Goal: Navigation & Orientation: Find specific page/section

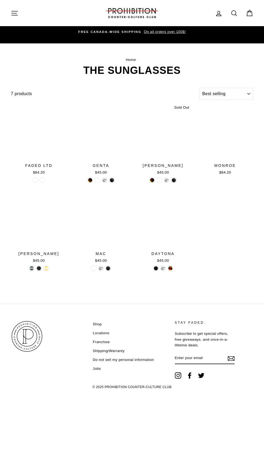
select select "best-selling"
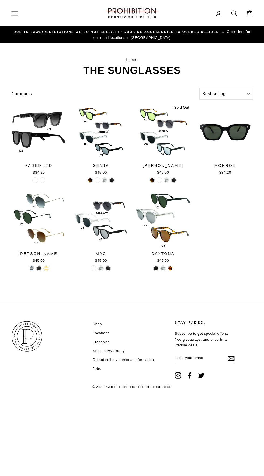
click at [15, 13] on icon "button" at bounding box center [15, 13] width 6 height 4
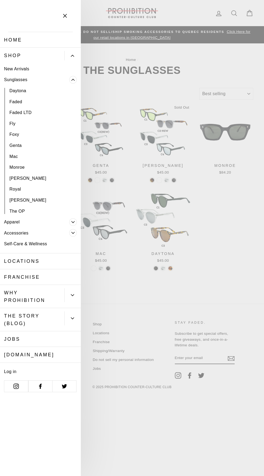
click at [43, 35] on link "Home" at bounding box center [40, 40] width 81 height 16
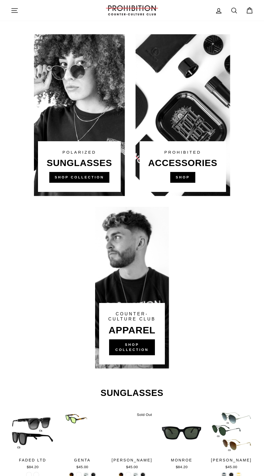
scroll to position [283, 0]
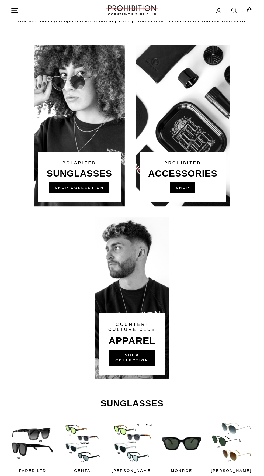
click at [192, 176] on link at bounding box center [183, 126] width 95 height 162
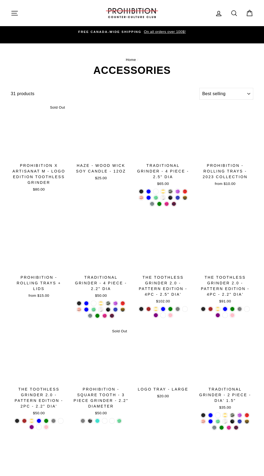
select select "best-selling"
